Goal: Task Accomplishment & Management: Use online tool/utility

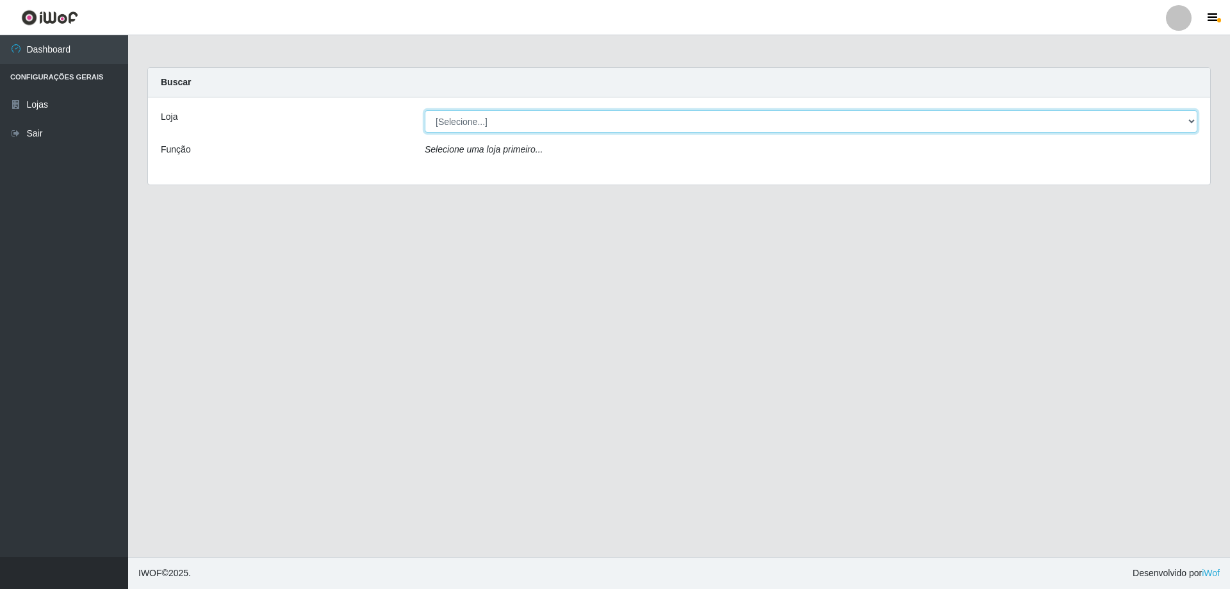
click at [467, 120] on select "[Selecione...] Atacado Vem - [STREET_ADDRESS]" at bounding box center [811, 121] width 773 height 22
select select "461"
click at [425, 110] on select "[Selecione...] Atacado Vem - [STREET_ADDRESS]" at bounding box center [811, 121] width 773 height 22
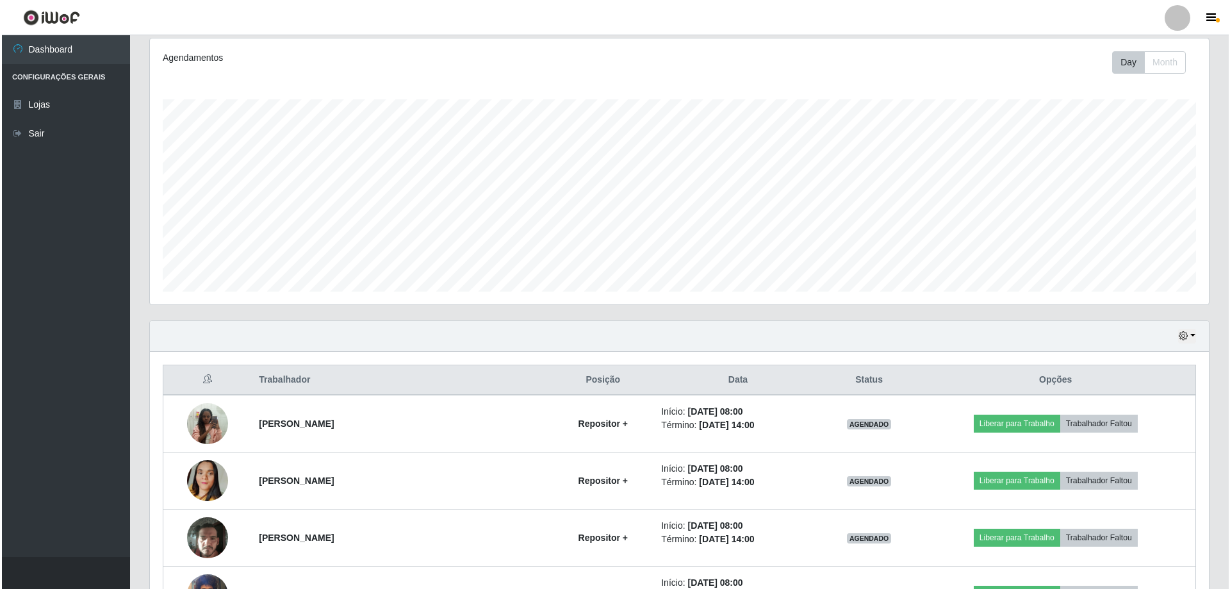
scroll to position [256, 0]
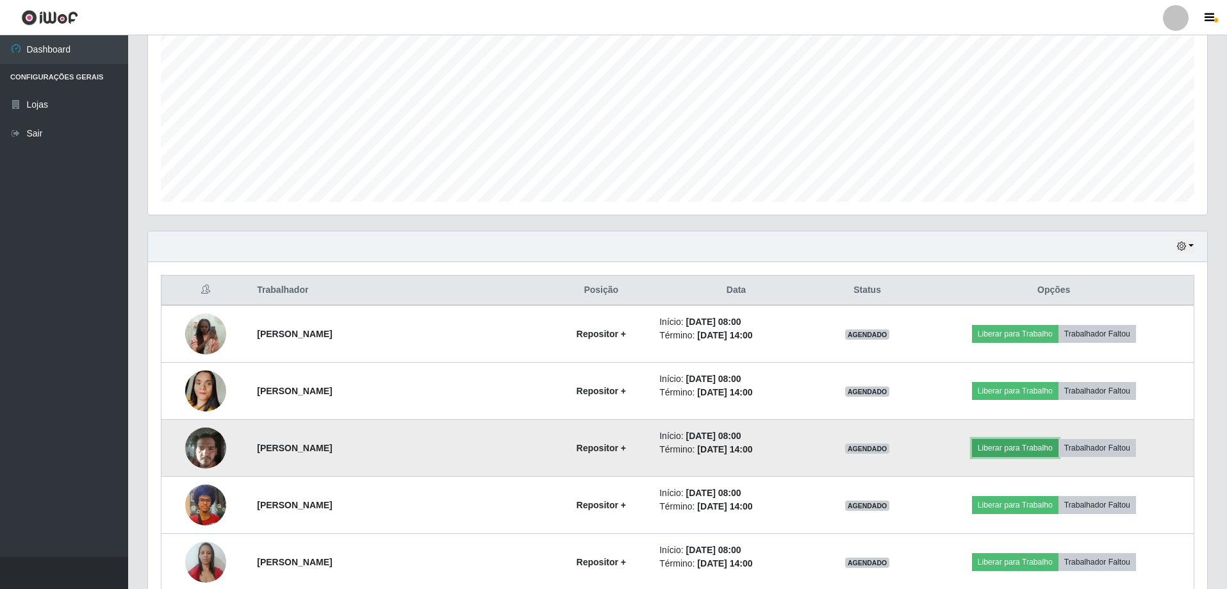
click at [993, 444] on button "Liberar para Trabalho" at bounding box center [1015, 448] width 87 height 18
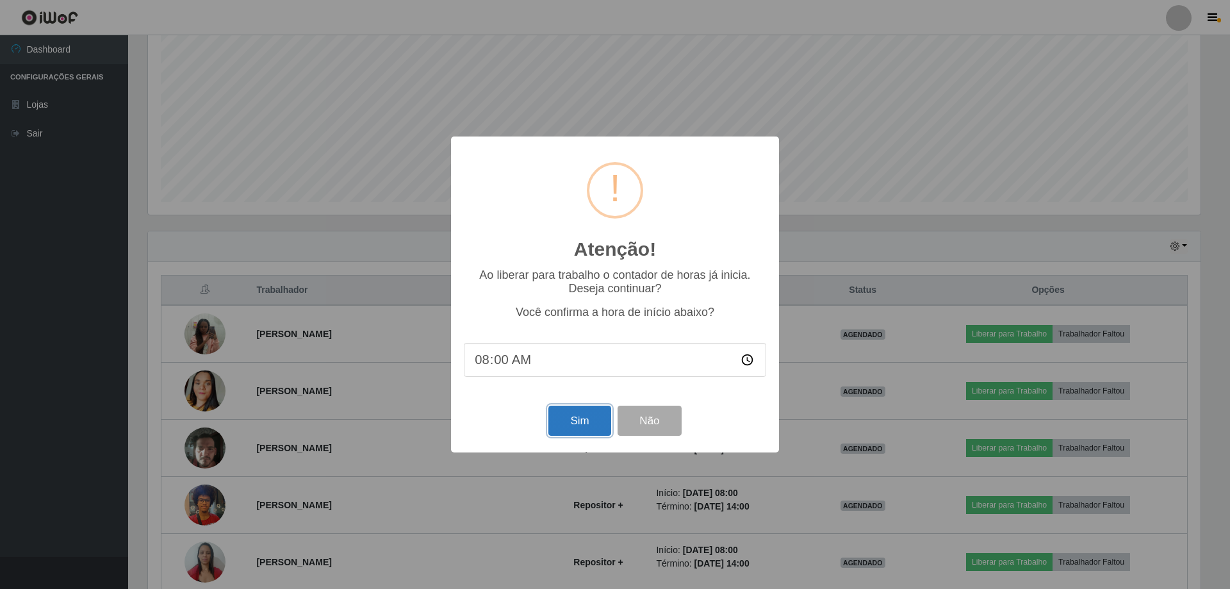
click at [582, 420] on button "Sim" at bounding box center [580, 421] width 62 height 30
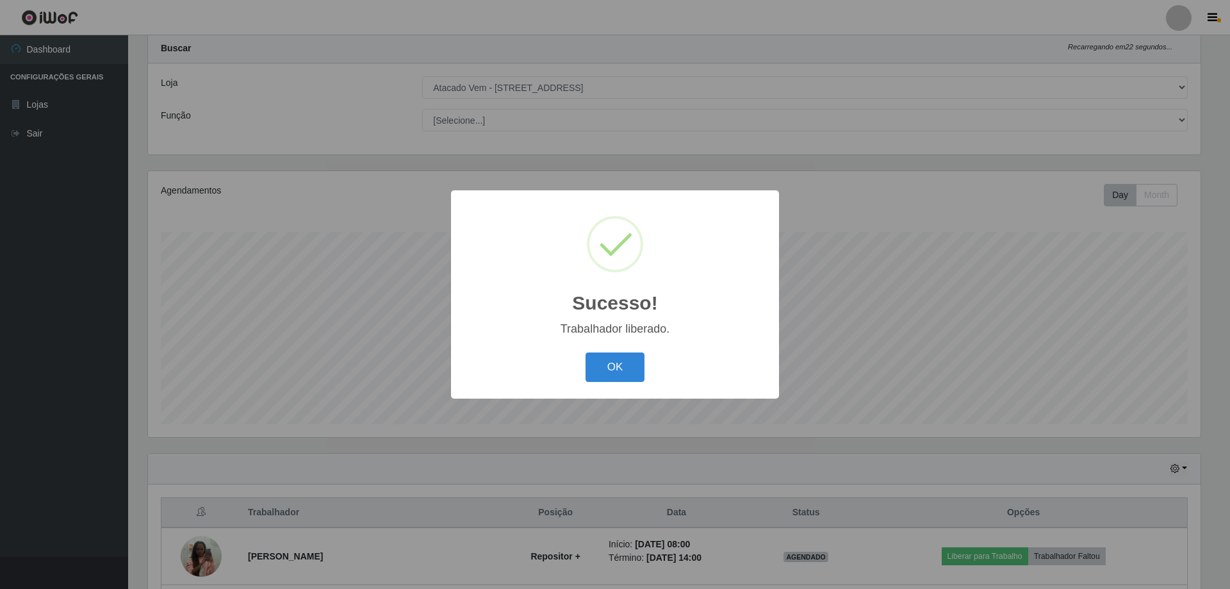
click at [578, 374] on div "OK Cancel" at bounding box center [615, 367] width 302 height 37
click at [606, 370] on button "OK" at bounding box center [616, 367] width 60 height 30
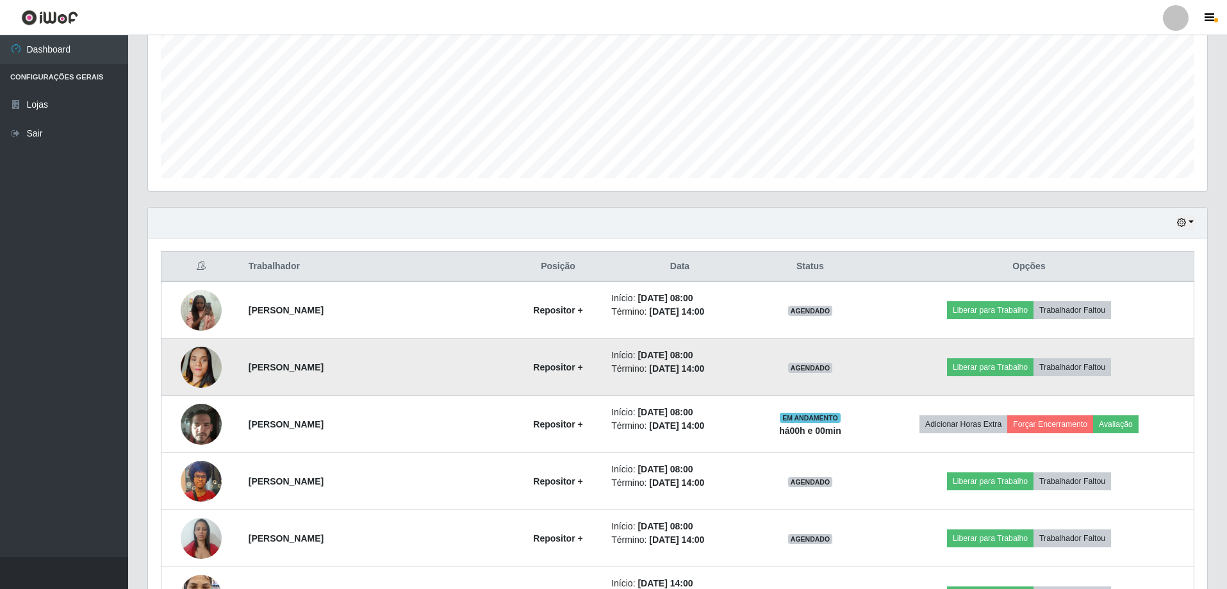
scroll to position [354, 0]
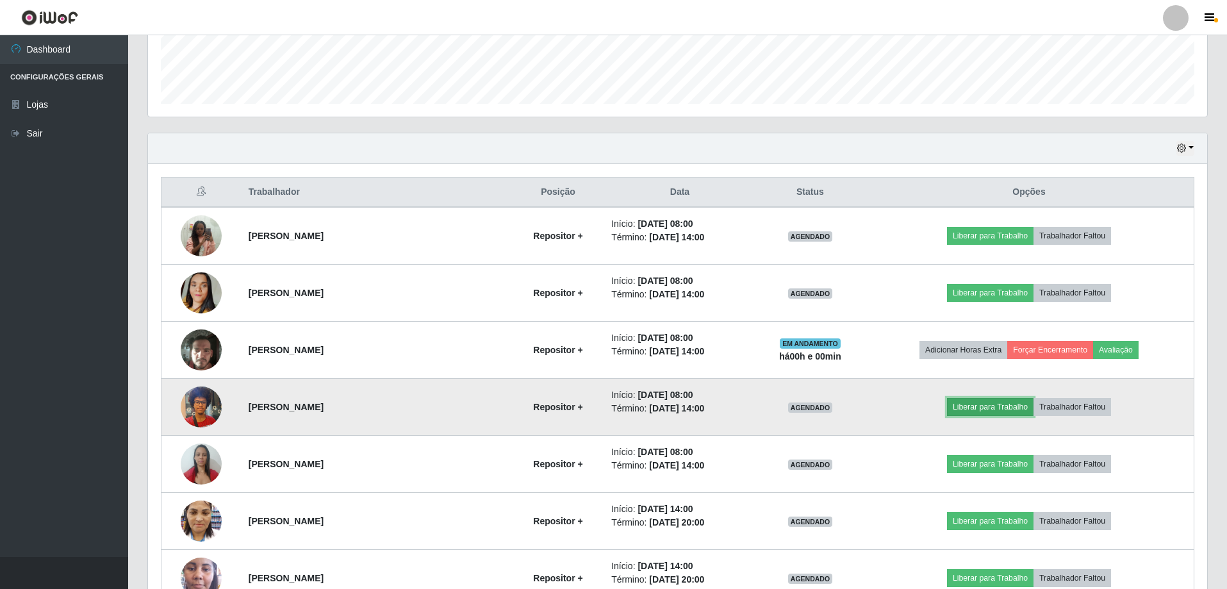
click at [966, 404] on button "Liberar para Trabalho" at bounding box center [990, 407] width 87 height 18
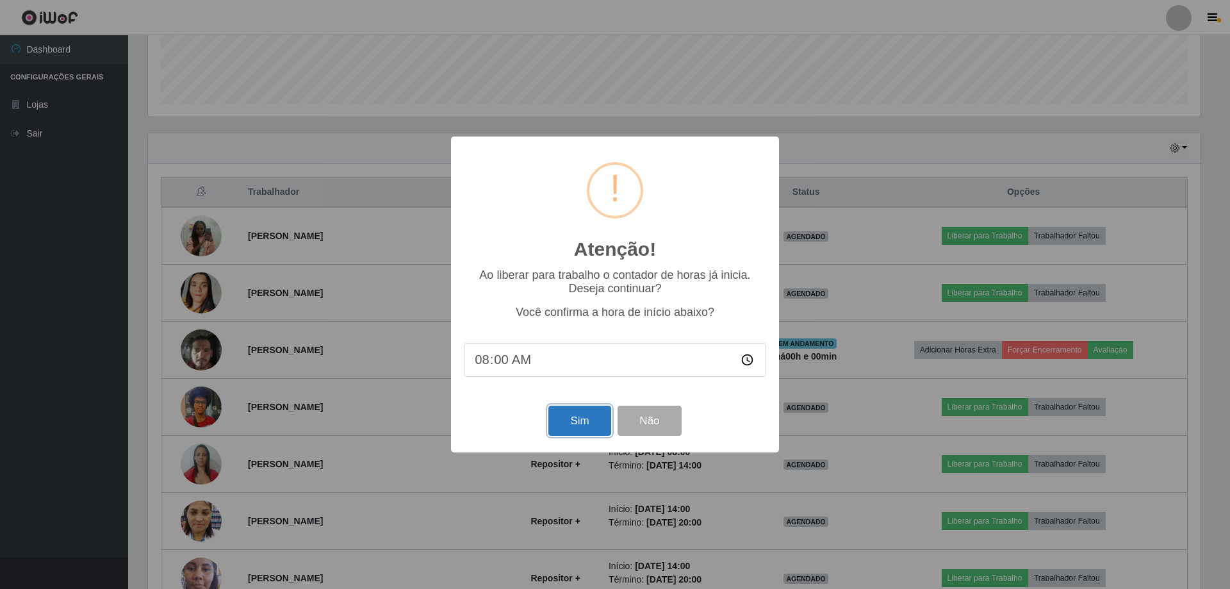
click at [570, 429] on button "Sim" at bounding box center [580, 421] width 62 height 30
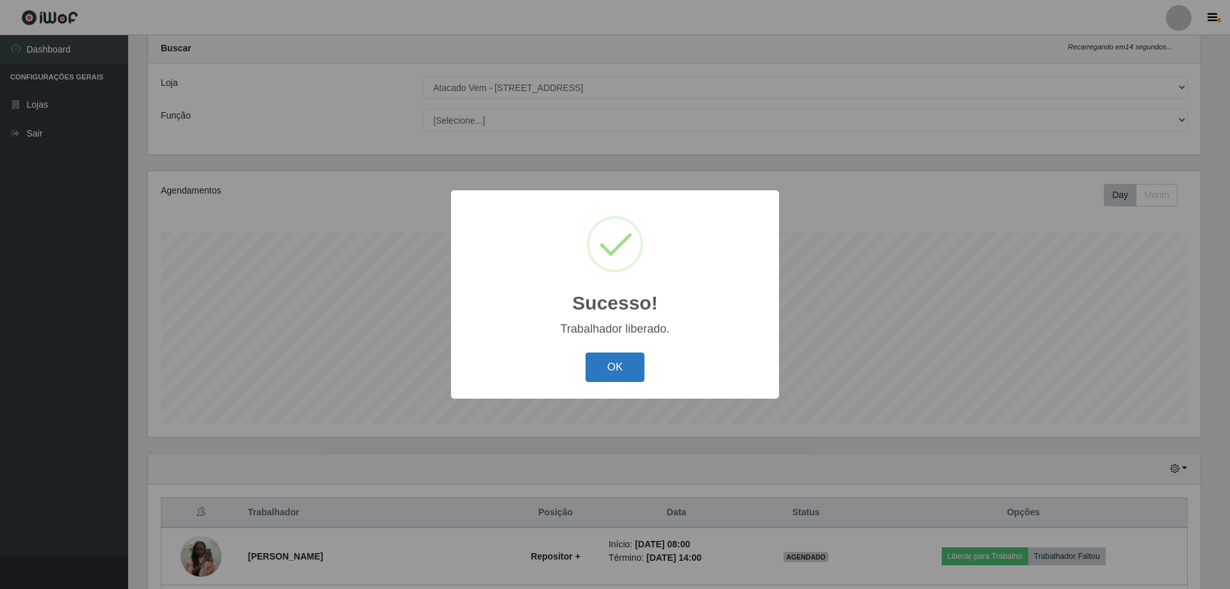
click at [627, 370] on button "OK" at bounding box center [616, 367] width 60 height 30
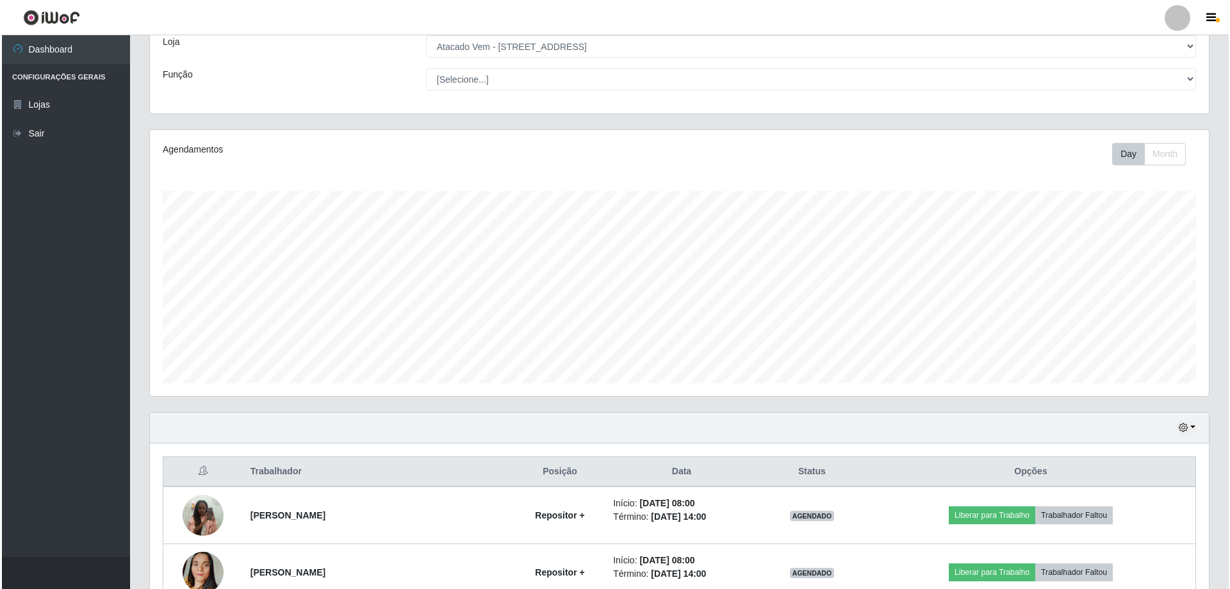
scroll to position [98, 0]
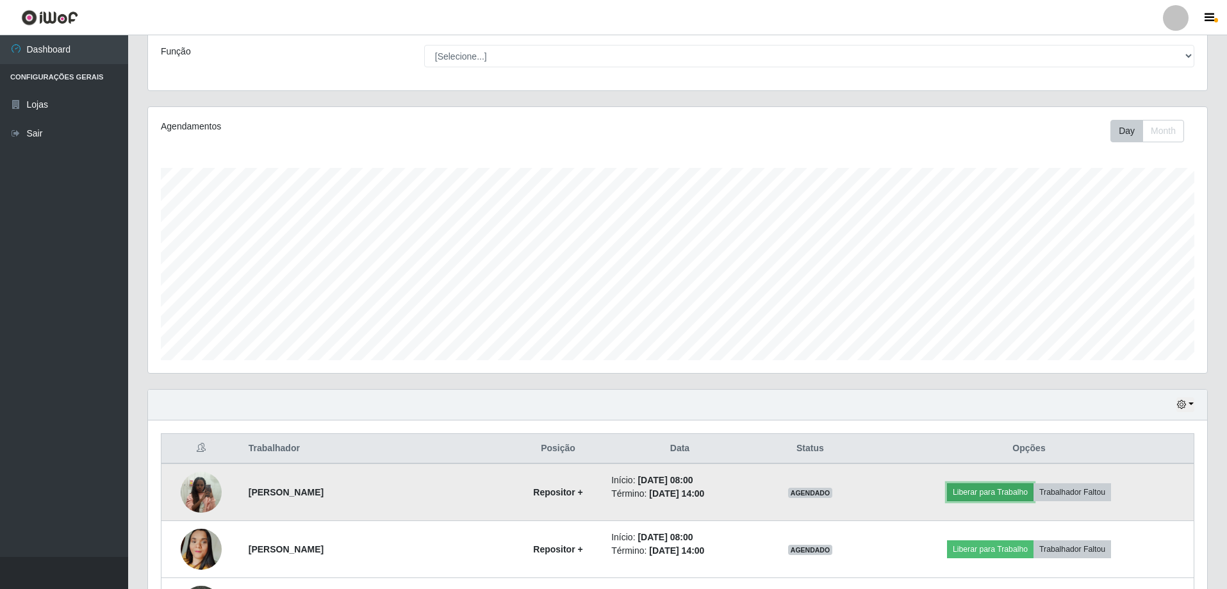
click at [984, 490] on button "Liberar para Trabalho" at bounding box center [990, 492] width 87 height 18
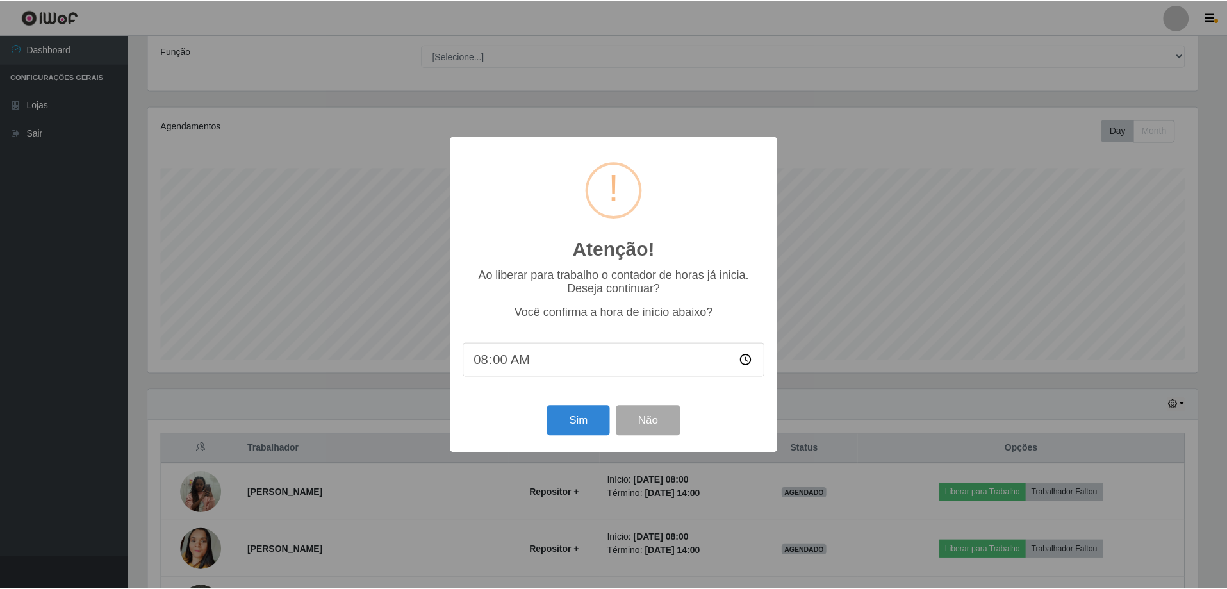
scroll to position [266, 1053]
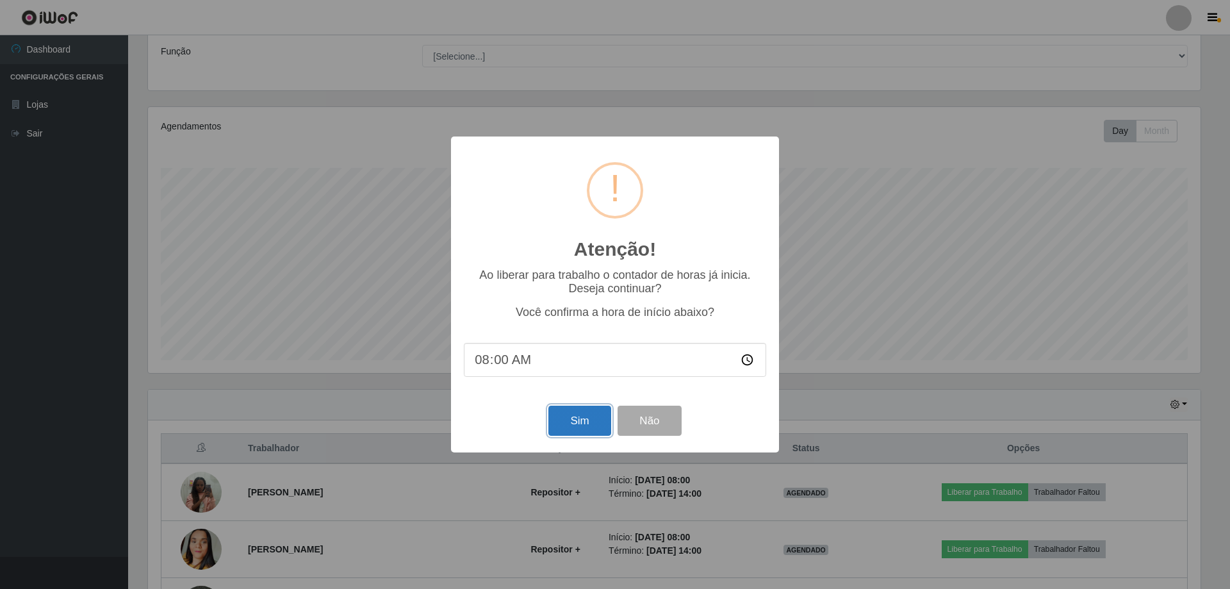
click at [580, 427] on button "Sim" at bounding box center [580, 421] width 62 height 30
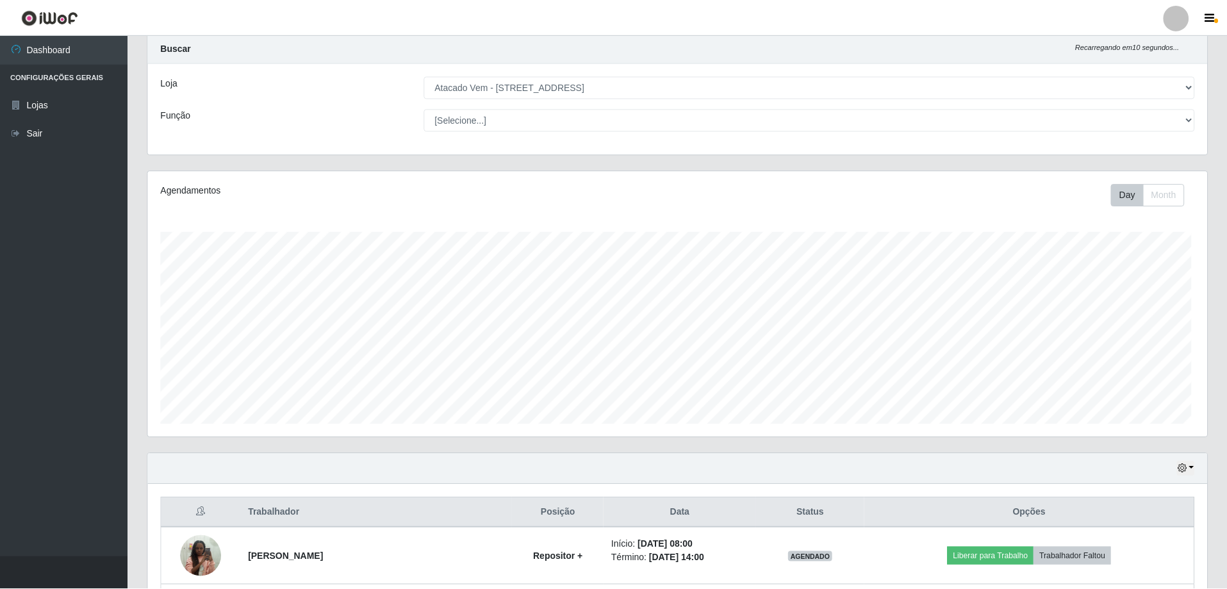
scroll to position [0, 0]
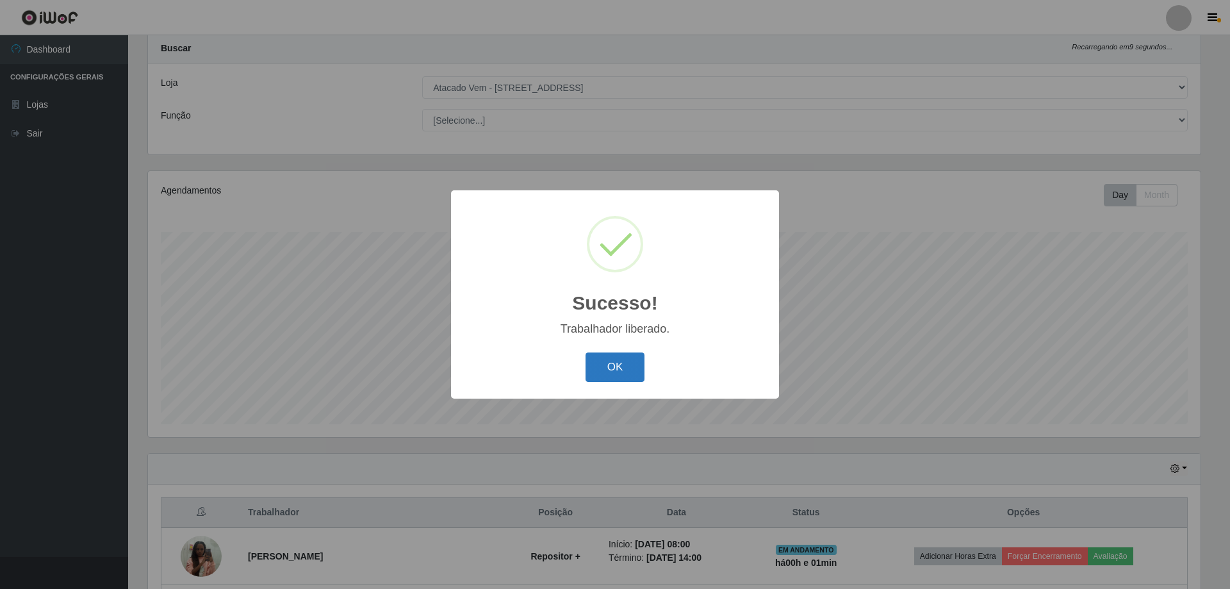
click at [629, 377] on button "OK" at bounding box center [616, 367] width 60 height 30
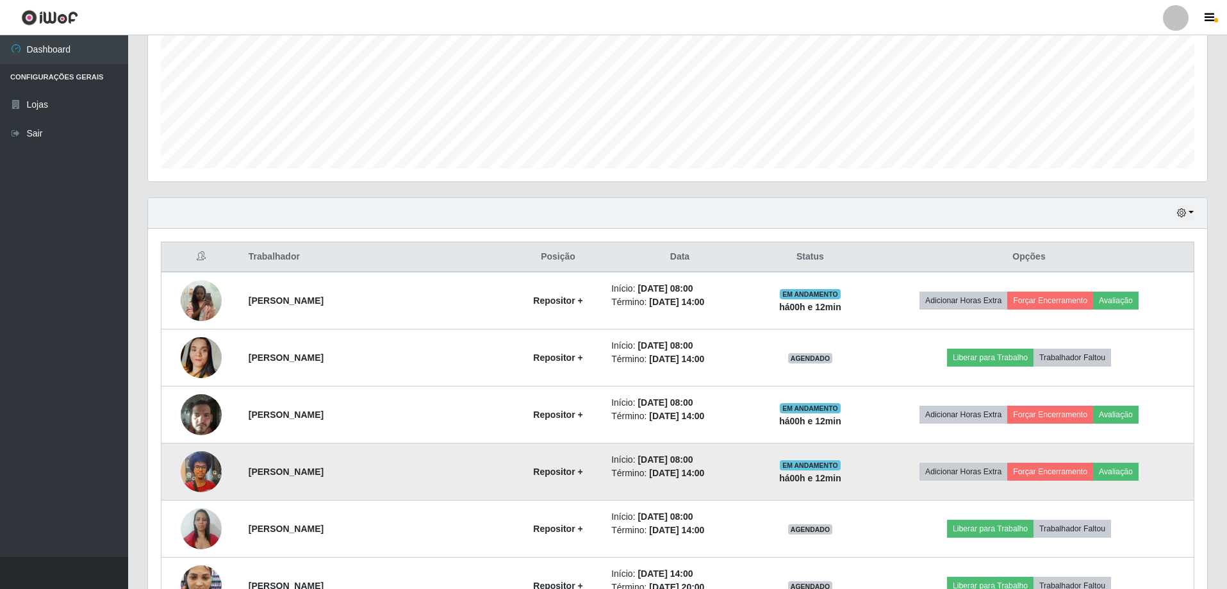
scroll to position [290, 0]
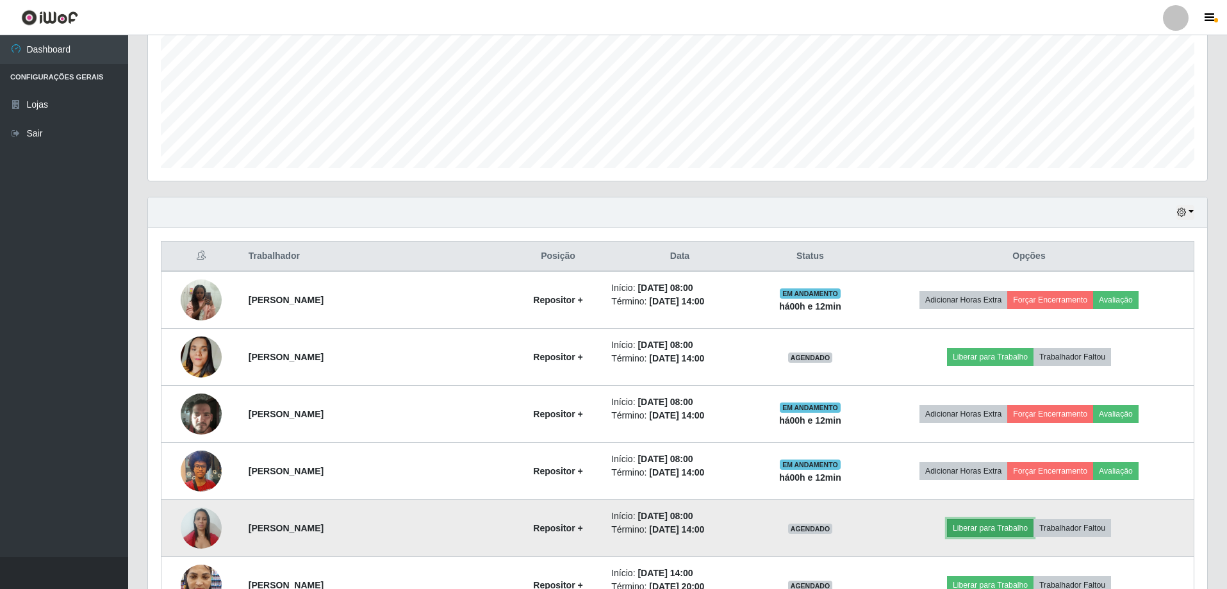
click at [962, 530] on button "Liberar para Trabalho" at bounding box center [990, 528] width 87 height 18
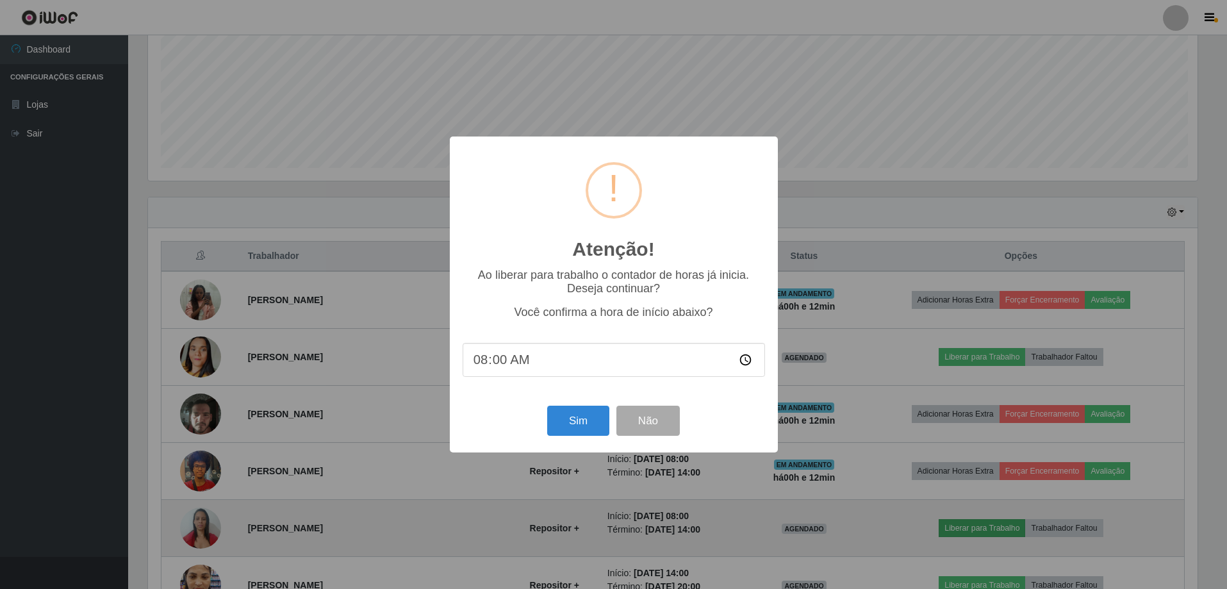
scroll to position [266, 1053]
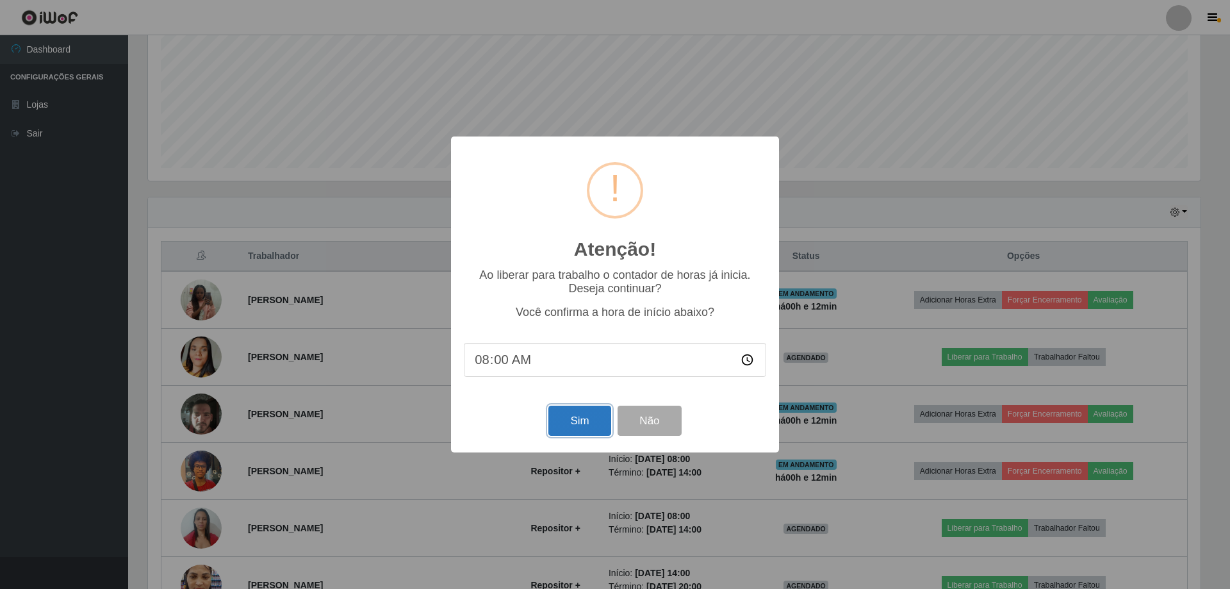
click at [565, 422] on button "Sim" at bounding box center [580, 421] width 62 height 30
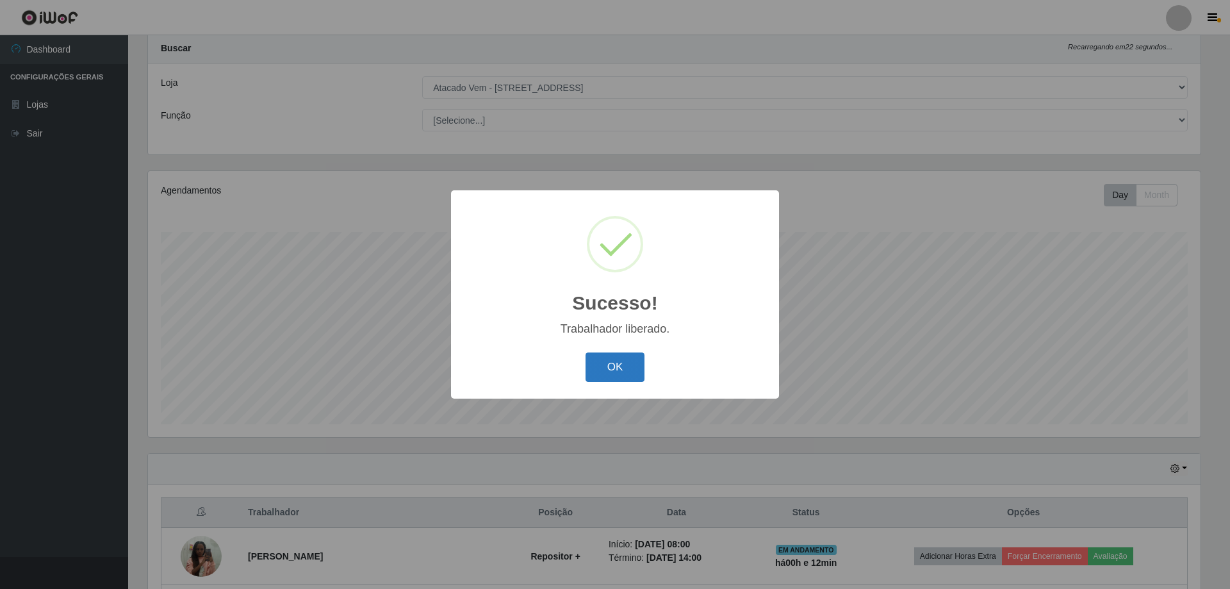
click at [623, 372] on button "OK" at bounding box center [616, 367] width 60 height 30
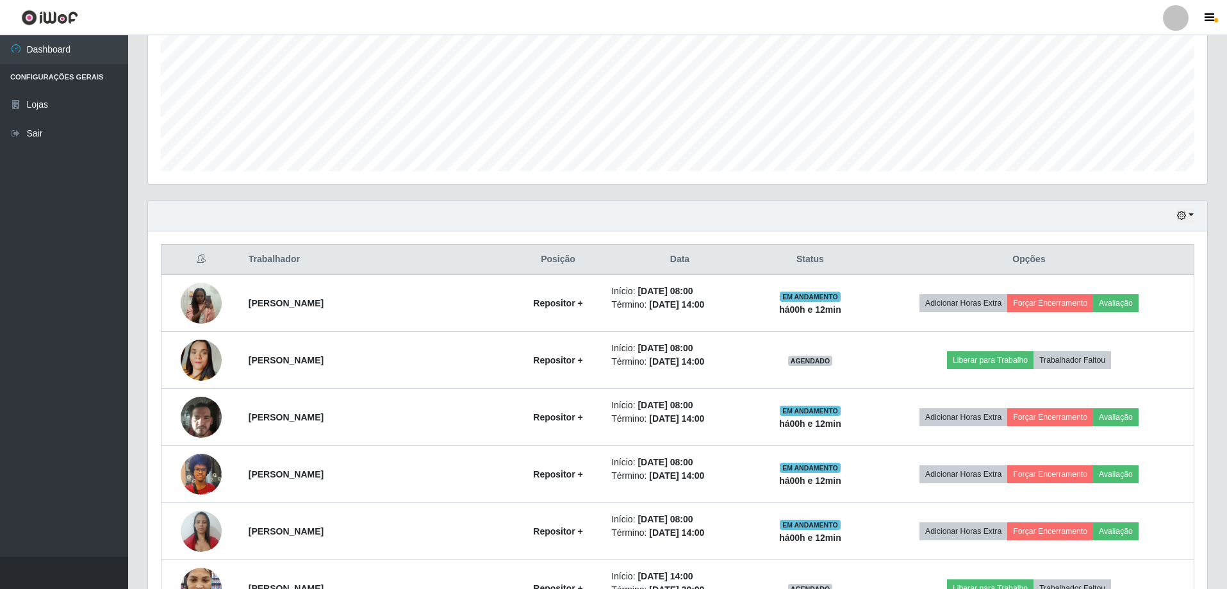
scroll to position [290, 0]
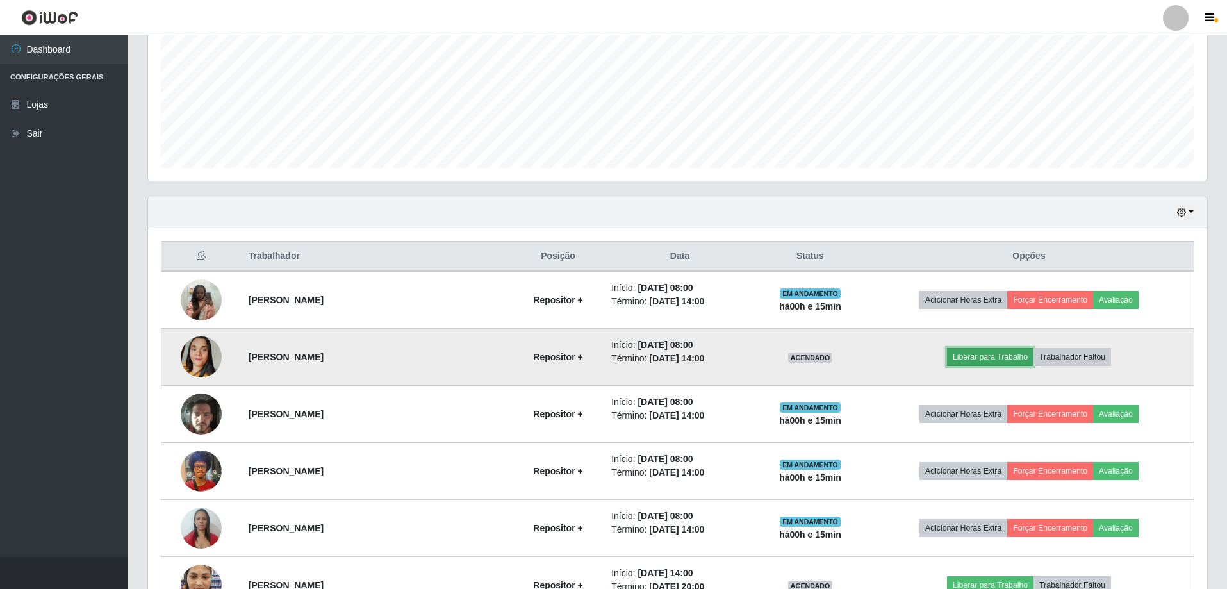
click at [971, 353] on button "Liberar para Trabalho" at bounding box center [990, 357] width 87 height 18
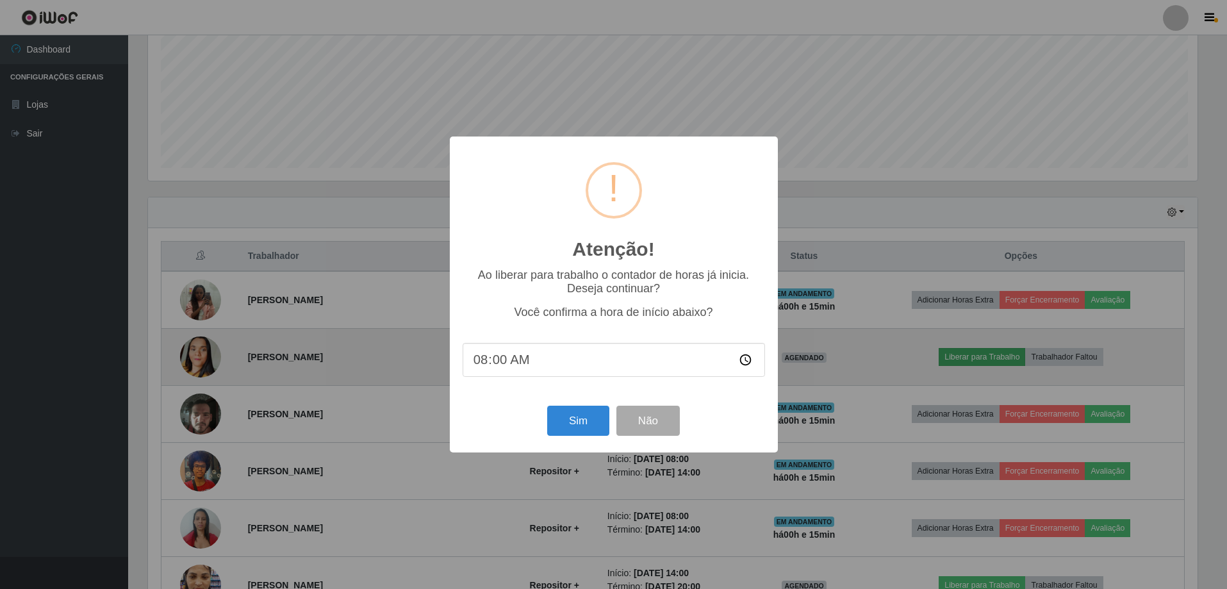
scroll to position [266, 1053]
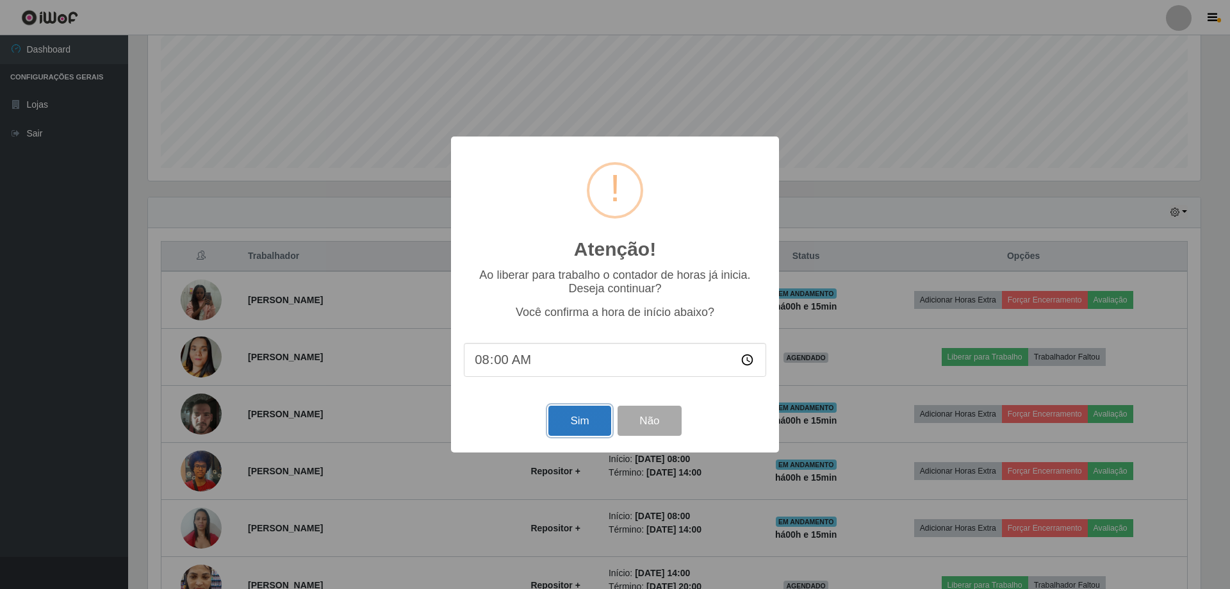
click at [581, 422] on button "Sim" at bounding box center [580, 421] width 62 height 30
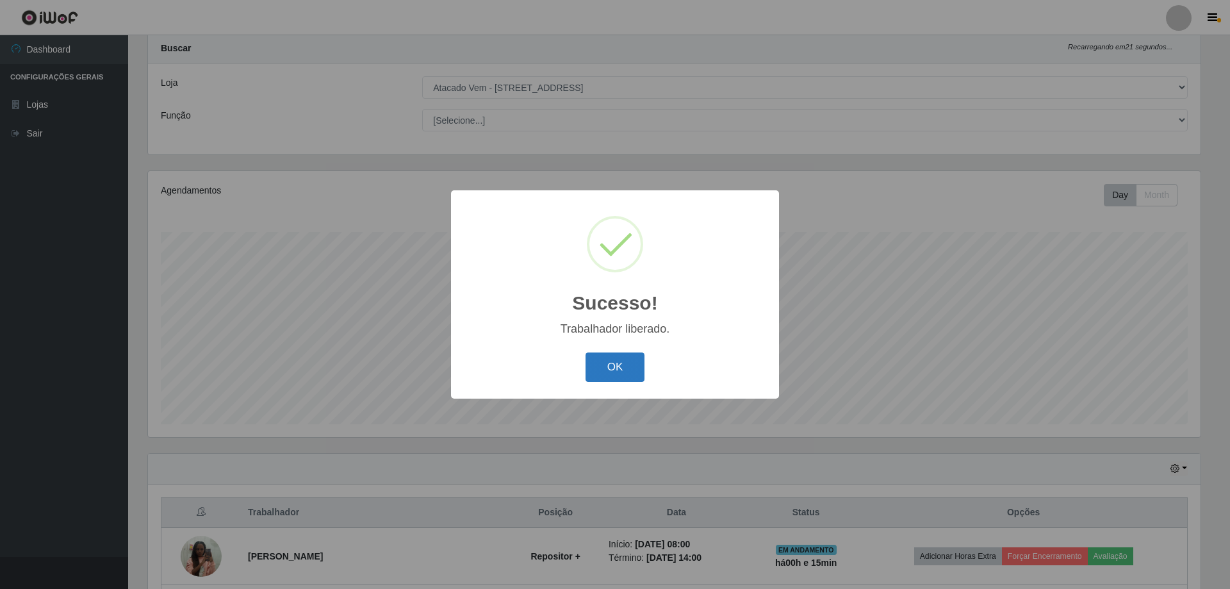
click at [619, 368] on button "OK" at bounding box center [616, 367] width 60 height 30
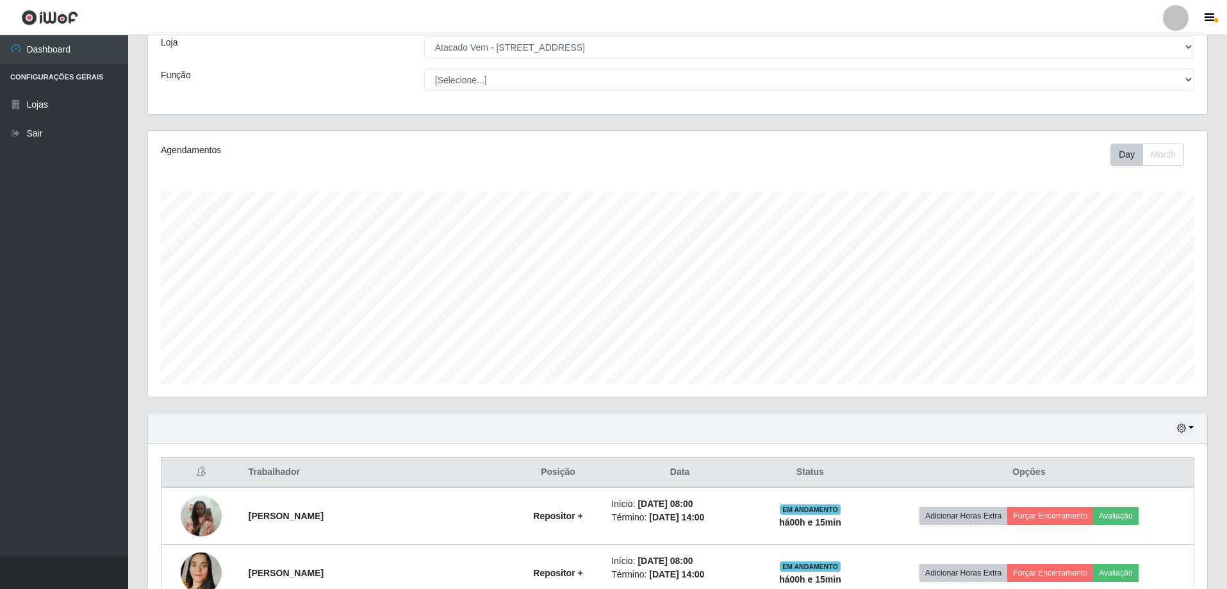
scroll to position [0, 0]
